Goal: Information Seeking & Learning: Learn about a topic

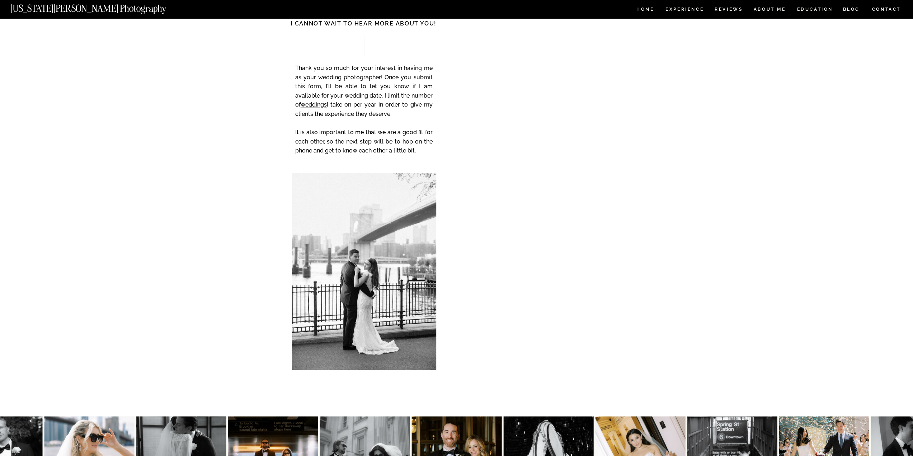
scroll to position [3583, 0]
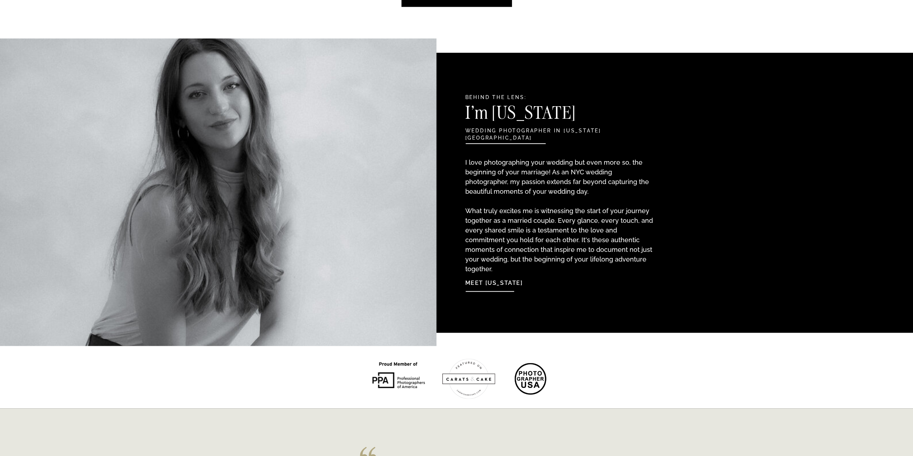
scroll to position [717, 0]
